Goal: Find specific page/section: Find specific page/section

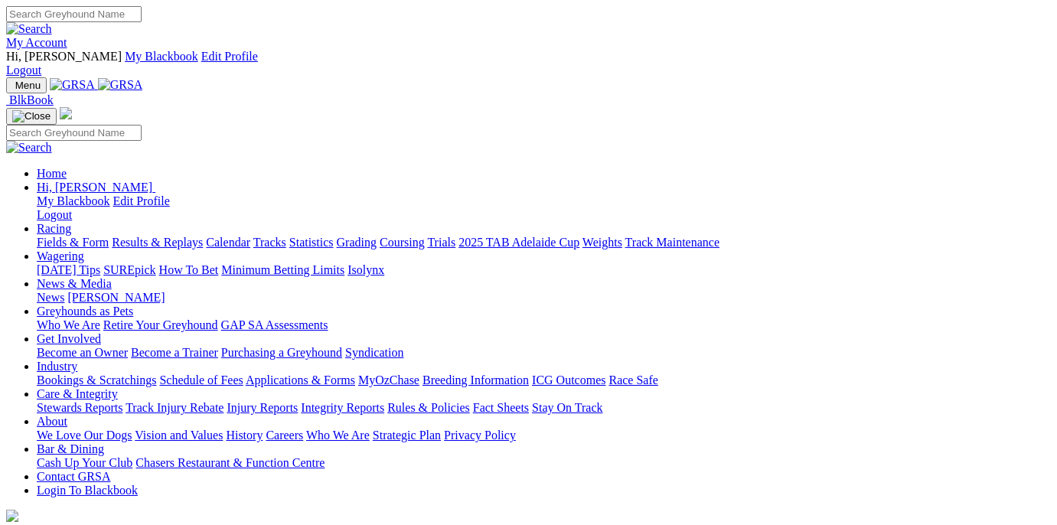
scroll to position [551, 0]
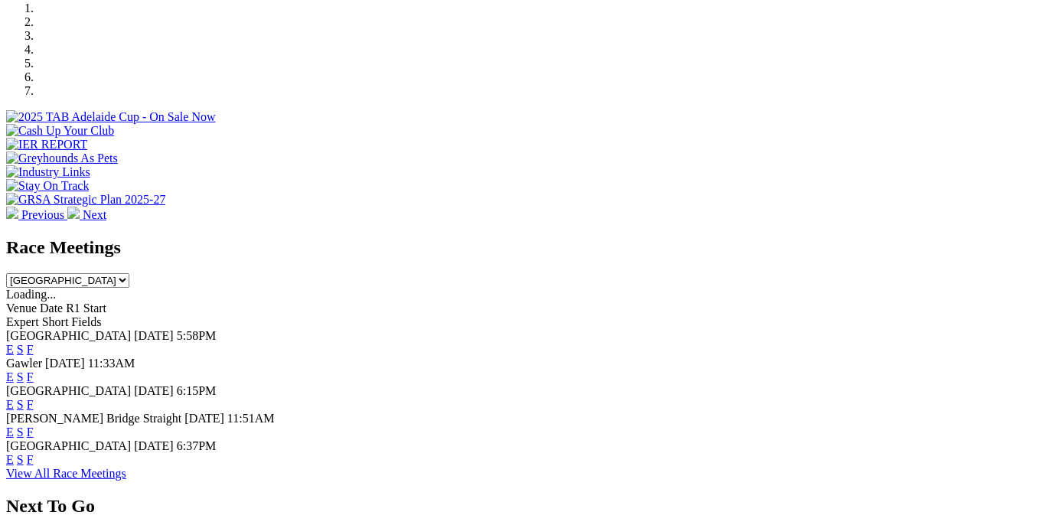
click at [34, 453] on link "F" at bounding box center [30, 459] width 7 height 13
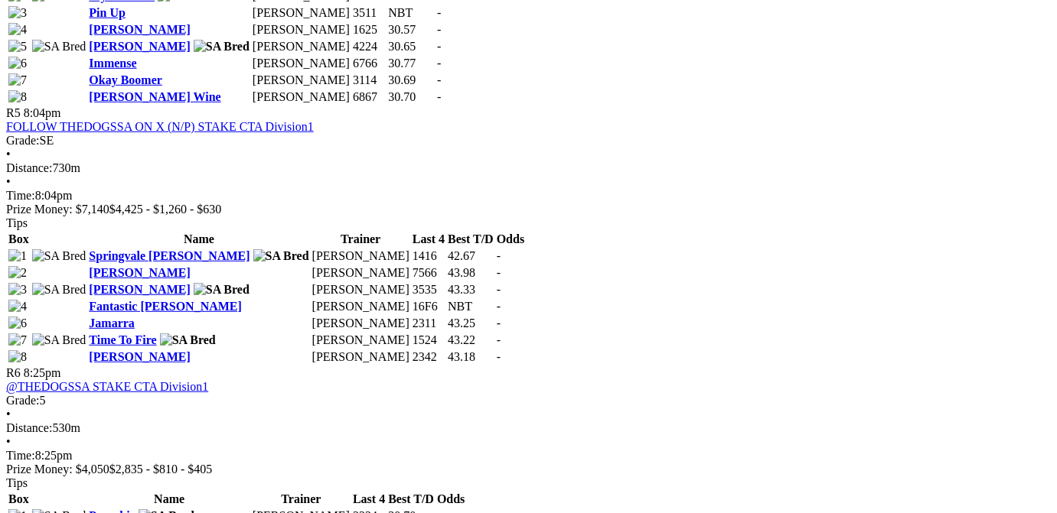
scroll to position [1926, 0]
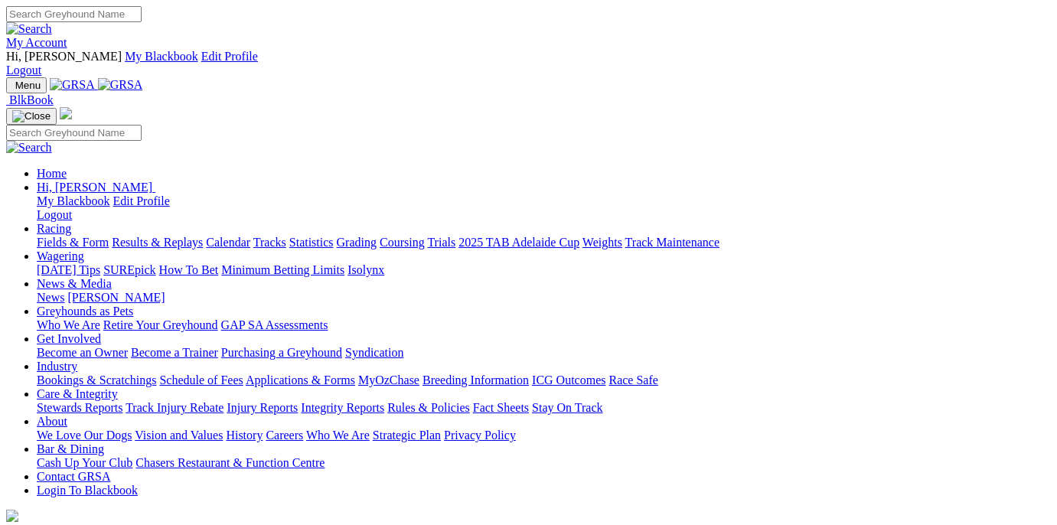
scroll to position [472, 0]
